Goal: Book appointment/travel/reservation

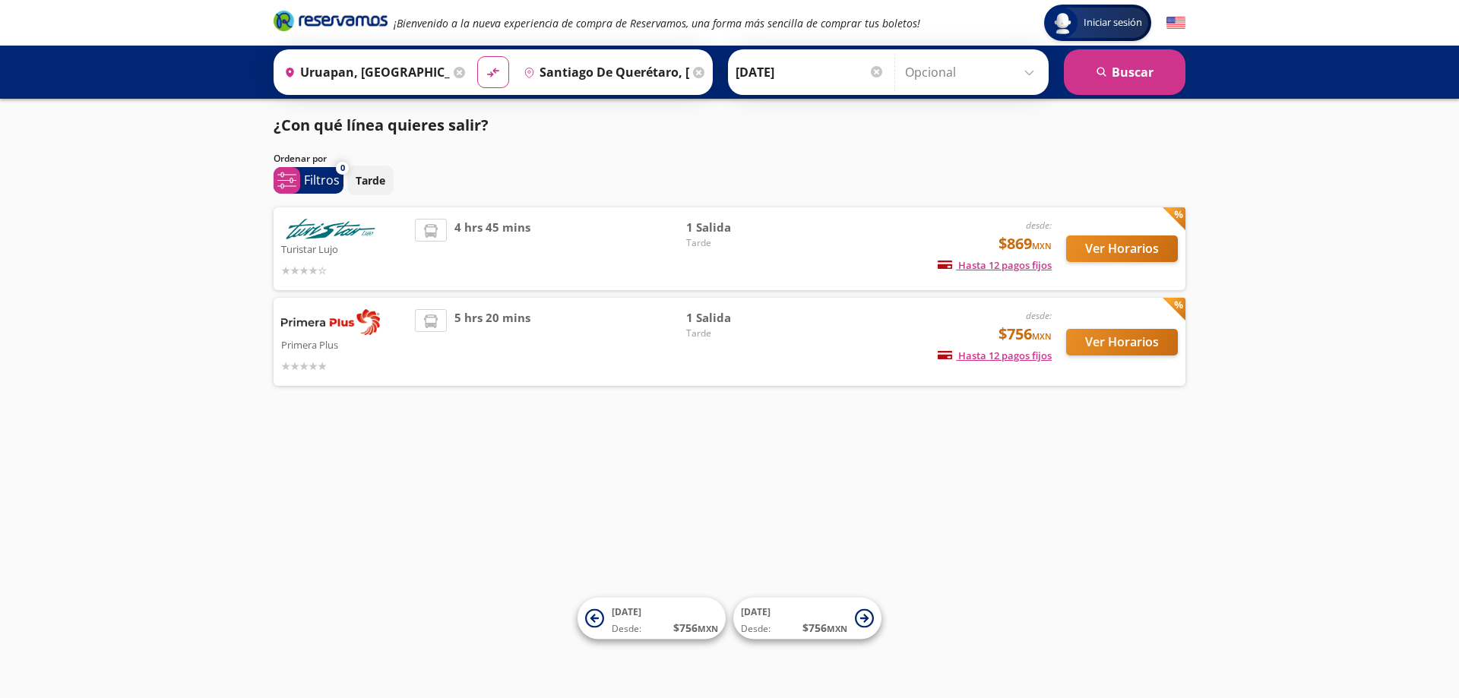
click at [653, 330] on div "5 hrs 20 mins" at bounding box center [550, 341] width 271 height 65
click at [1100, 347] on button "Ver Horarios" at bounding box center [1122, 342] width 112 height 27
click at [1093, 241] on button "Ver Horarios" at bounding box center [1122, 249] width 112 height 27
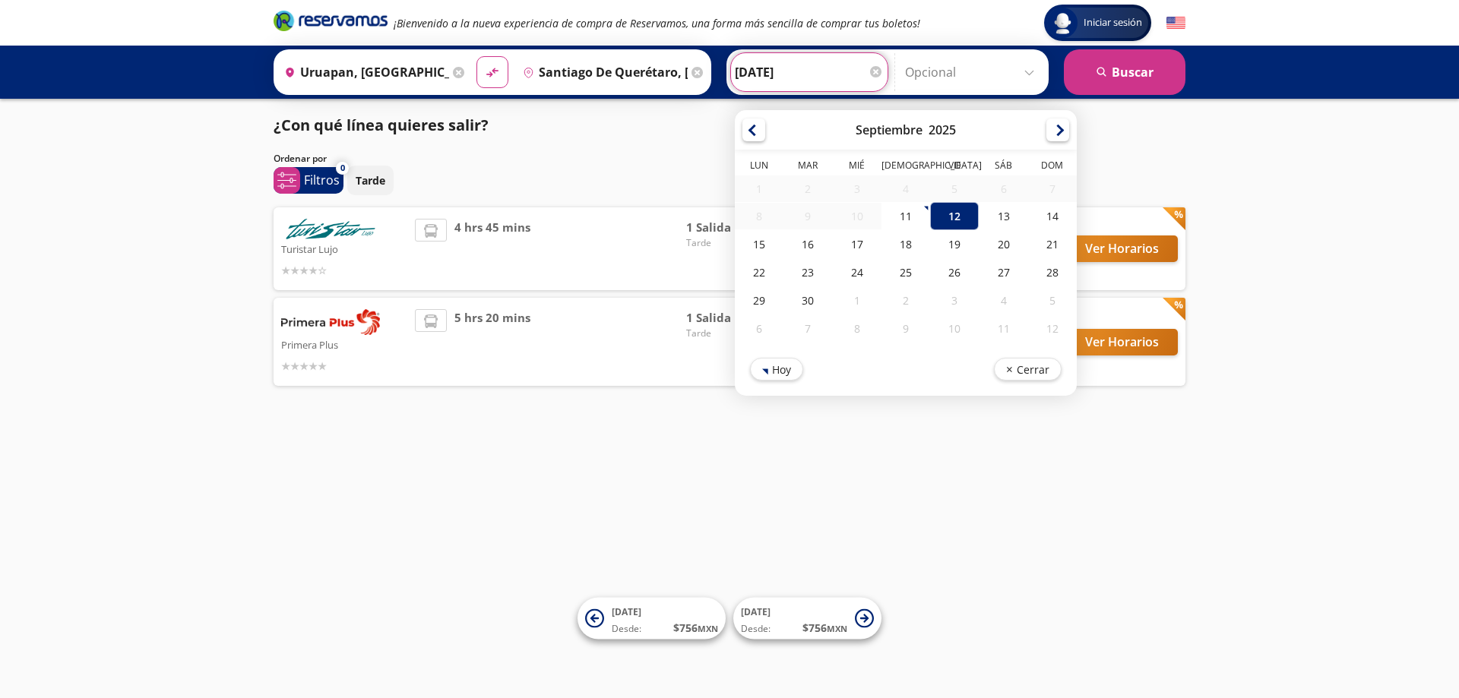
drag, startPoint x: 838, startPoint y: 76, endPoint x: 863, endPoint y: 74, distance: 25.9
click at [844, 76] on input "[DATE]" at bounding box center [809, 72] width 149 height 38
click at [1009, 217] on div "13" at bounding box center [1003, 216] width 49 height 28
type input "[DATE]"
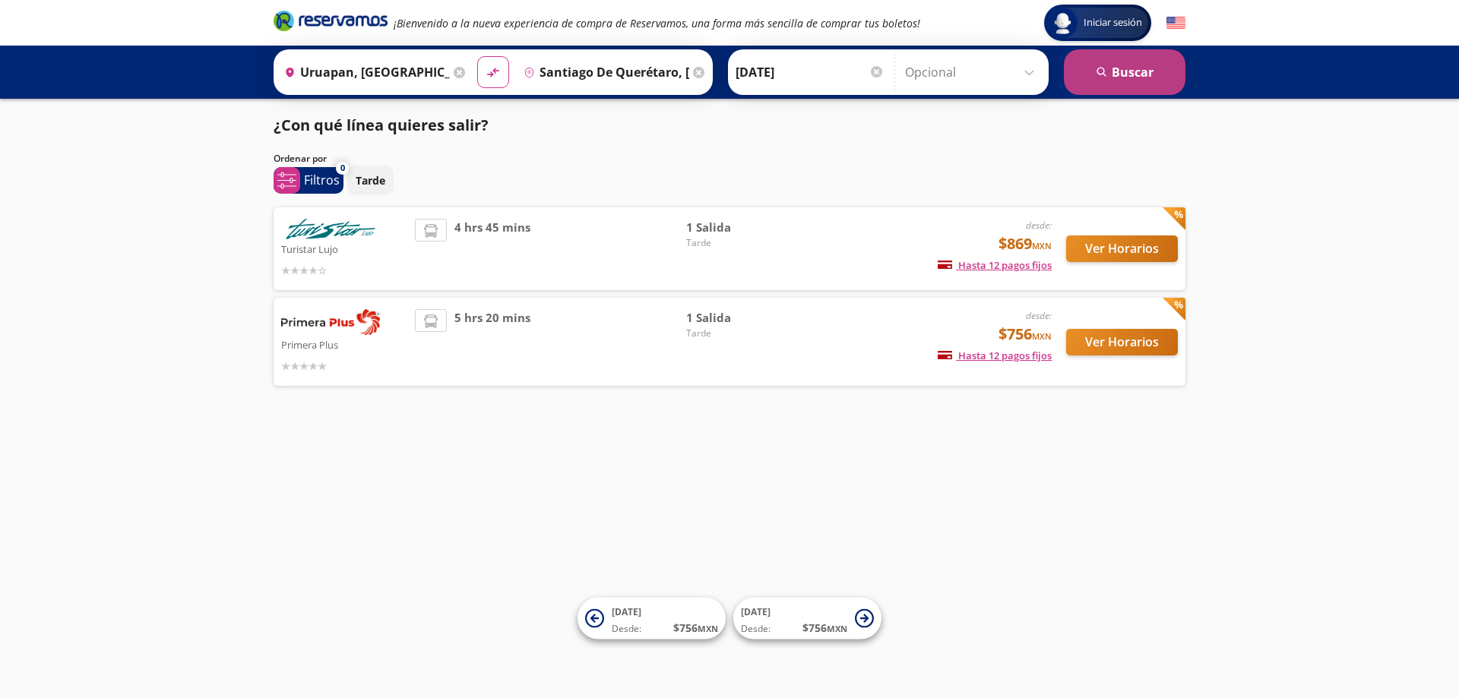
click at [1135, 64] on button "search [GEOGRAPHIC_DATA]" at bounding box center [1125, 72] width 122 height 46
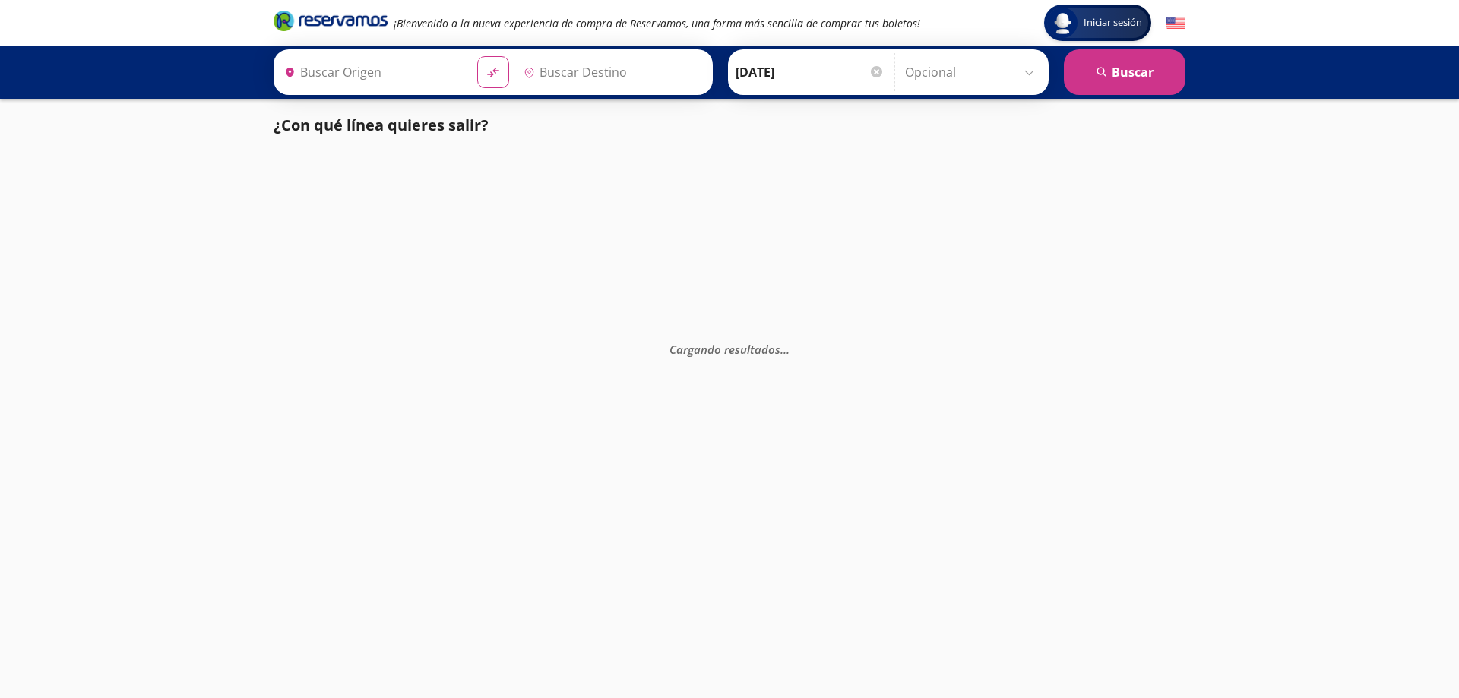
type input "Uruapan, [GEOGRAPHIC_DATA]"
type input "Santiago de Querétaro, [GEOGRAPHIC_DATA]"
